Goal: Information Seeking & Learning: Learn about a topic

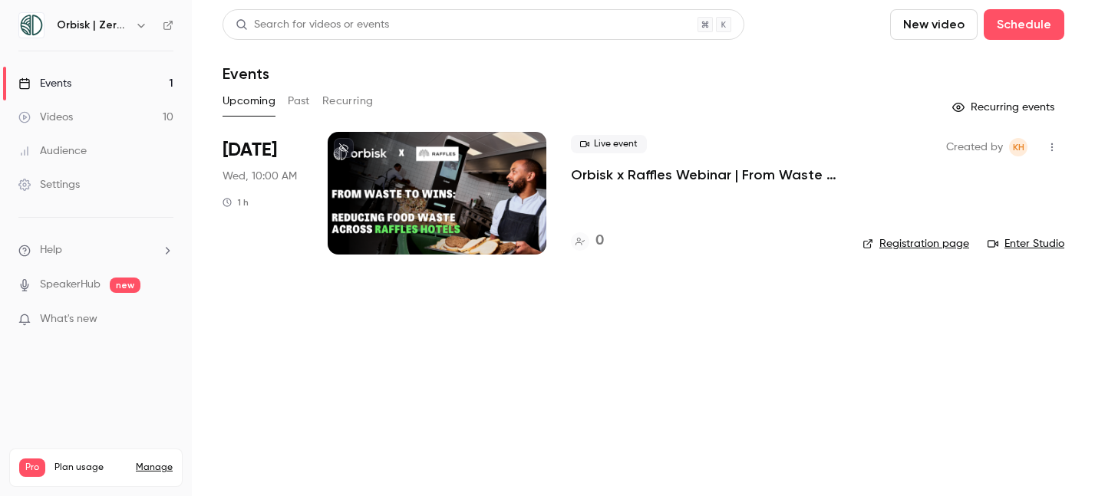
click at [306, 99] on button "Past" at bounding box center [299, 101] width 22 height 25
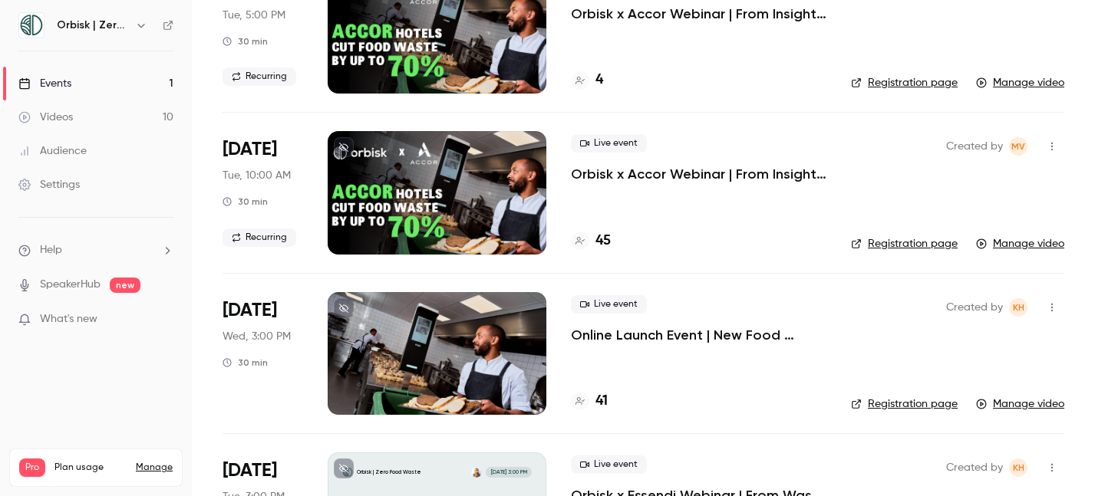
scroll to position [97, 0]
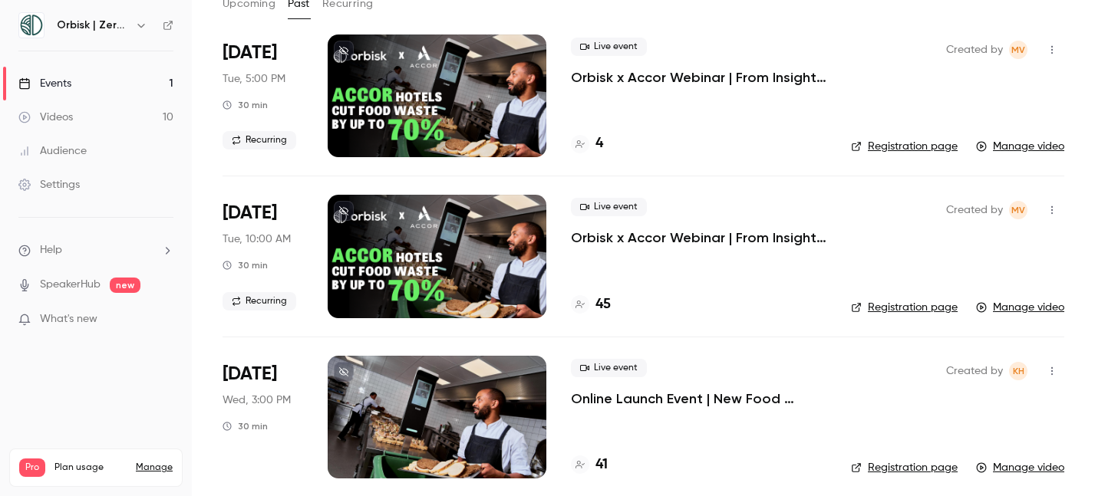
click at [696, 74] on p "Orbisk x Accor Webinar | From Insights to Actions: Create Your Personalized Foo…" at bounding box center [698, 77] width 255 height 18
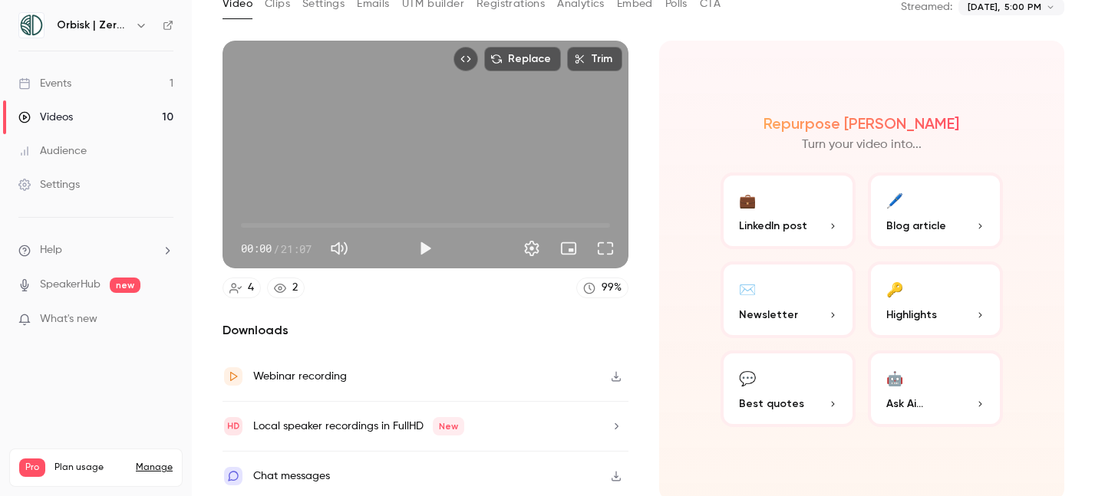
scroll to position [99, 0]
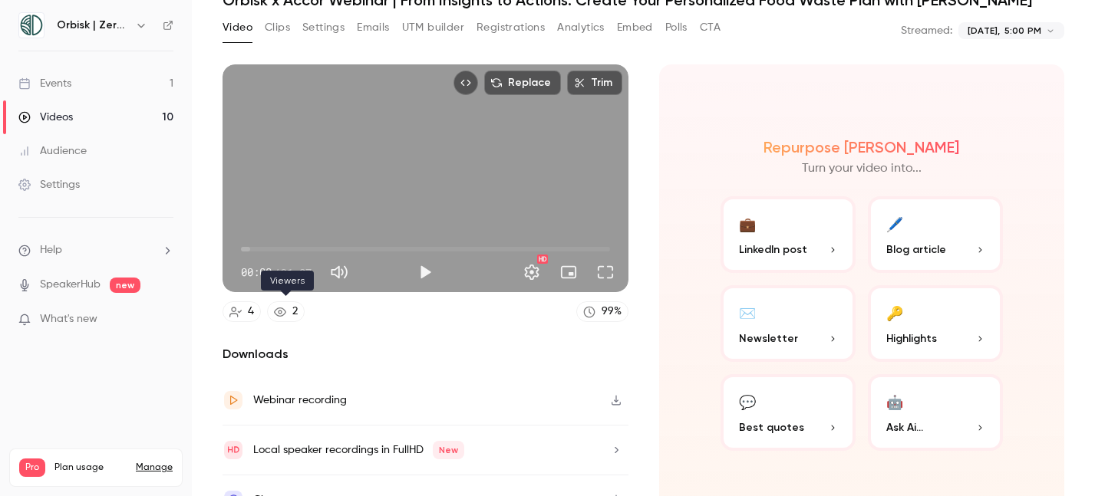
click at [289, 305] on link "2" at bounding box center [286, 311] width 38 height 21
